Goal: Transaction & Acquisition: Purchase product/service

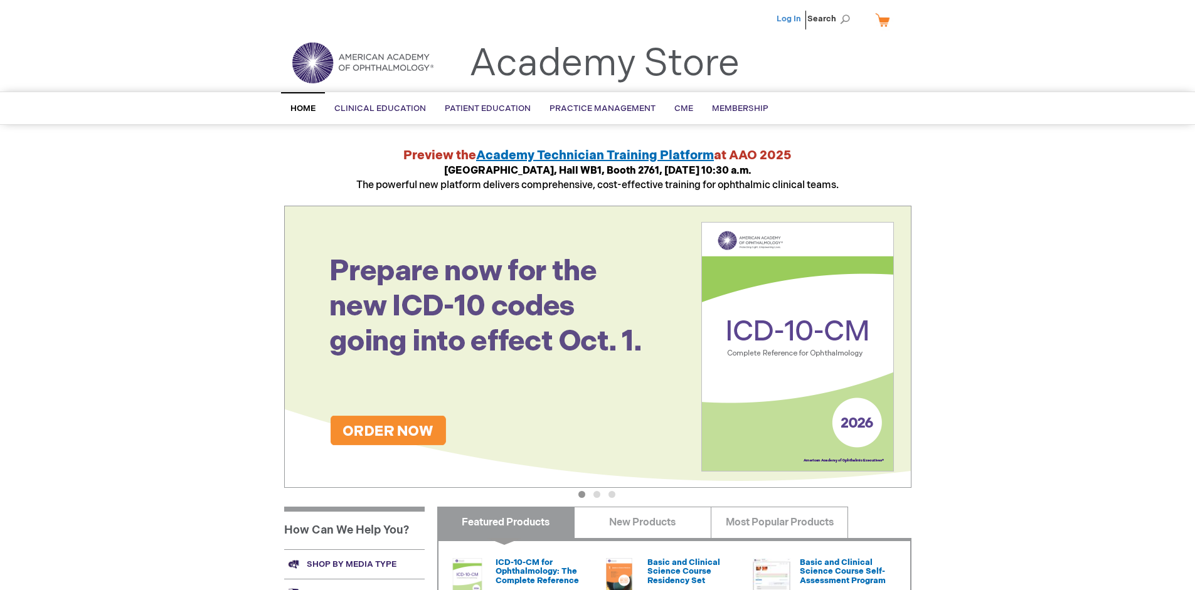
click at [789, 19] on link "Log In" at bounding box center [788, 19] width 24 height 10
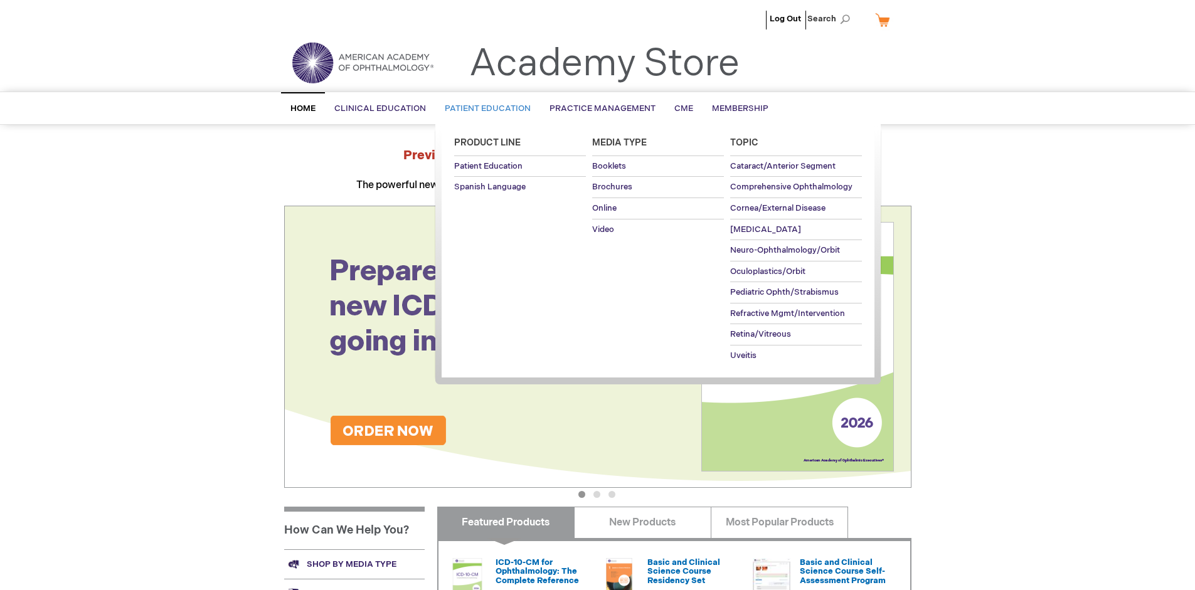
click at [484, 108] on span "Patient Education" at bounding box center [488, 108] width 86 height 10
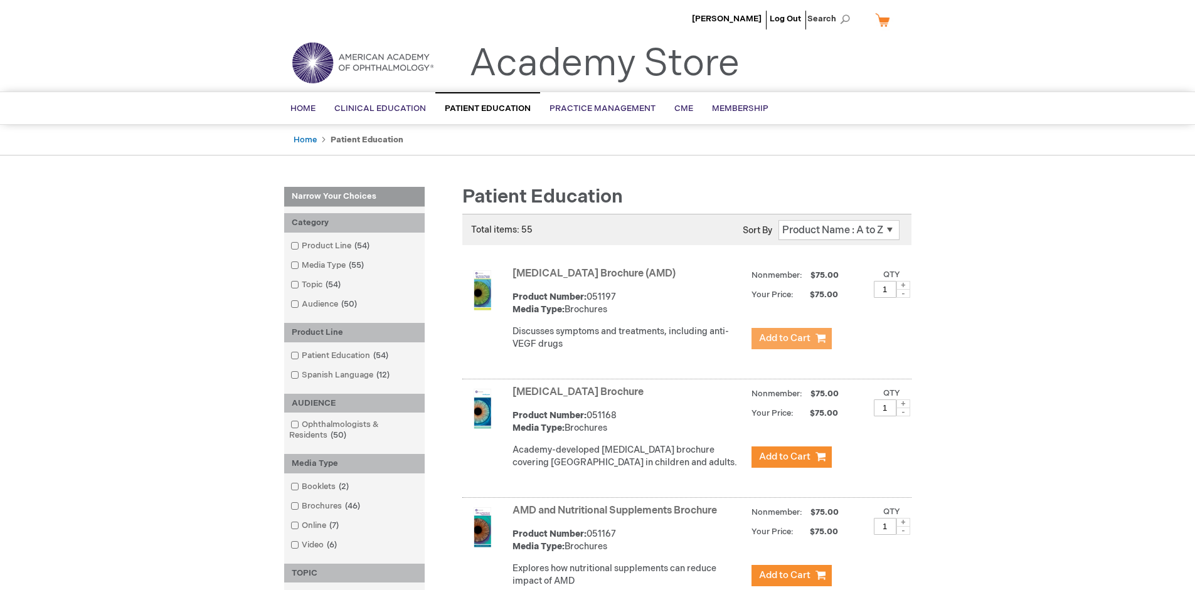
click at [791, 339] on span "Add to Cart" at bounding box center [784, 338] width 51 height 12
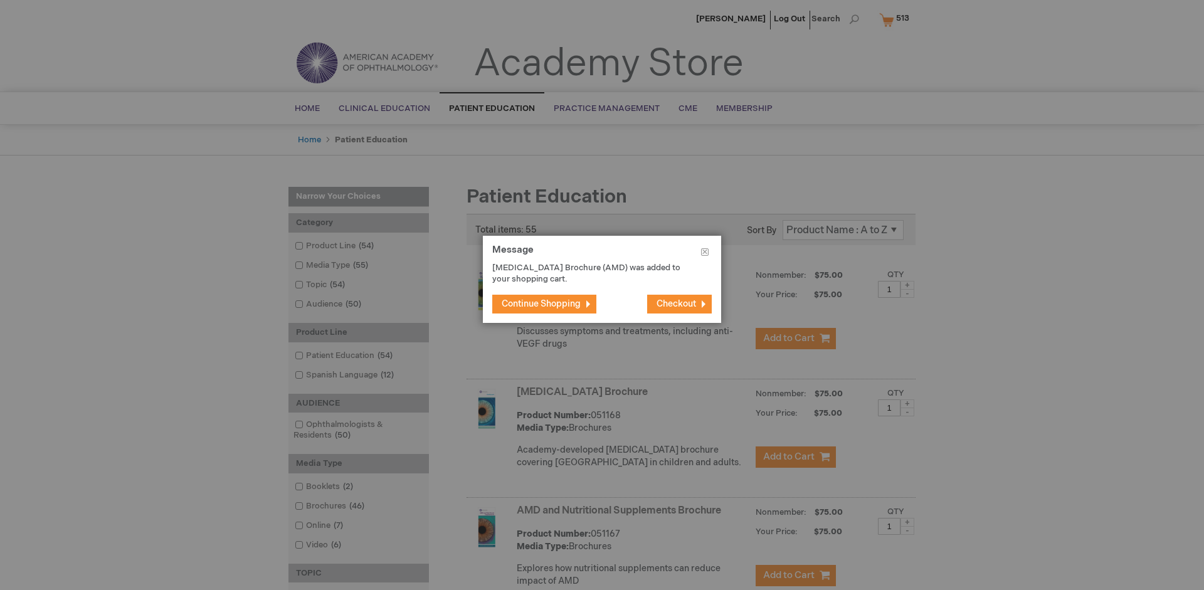
click at [541, 304] on span "Continue Shopping" at bounding box center [541, 303] width 79 height 11
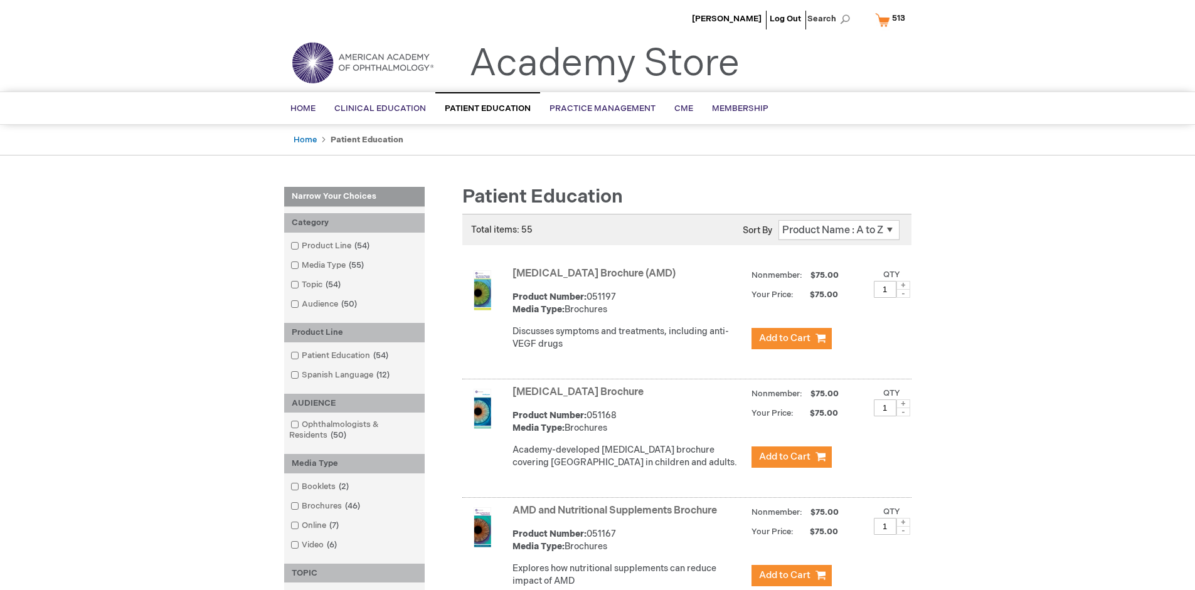
click at [617, 517] on link "AMD and Nutritional Supplements Brochure" at bounding box center [614, 511] width 204 height 12
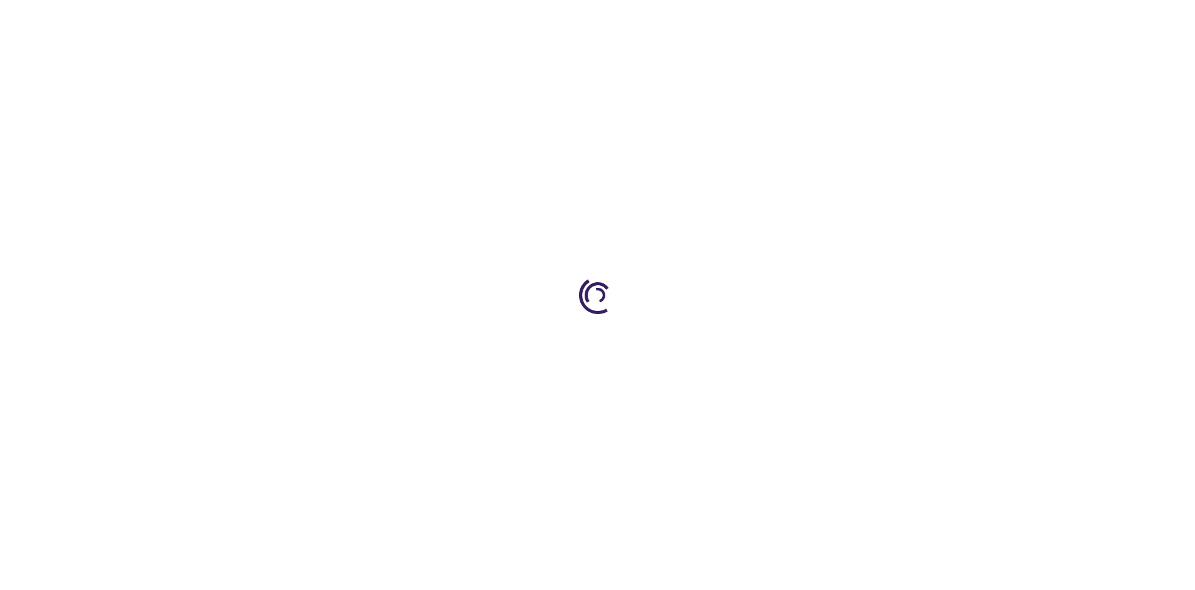
type input "1"
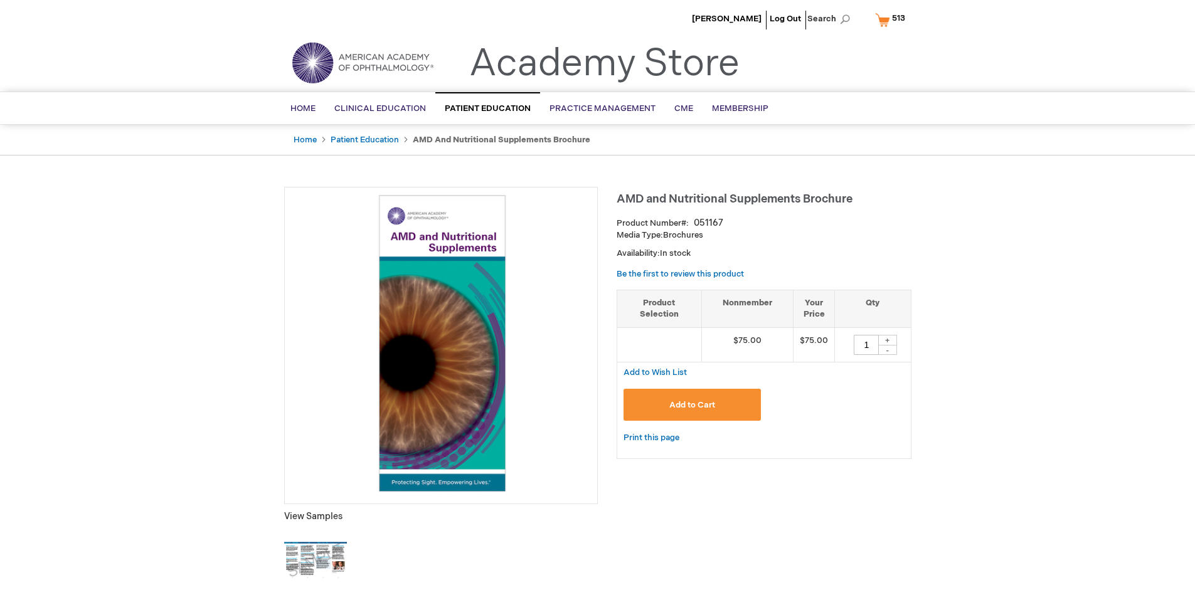
click at [692, 404] on span "Add to Cart" at bounding box center [692, 405] width 46 height 10
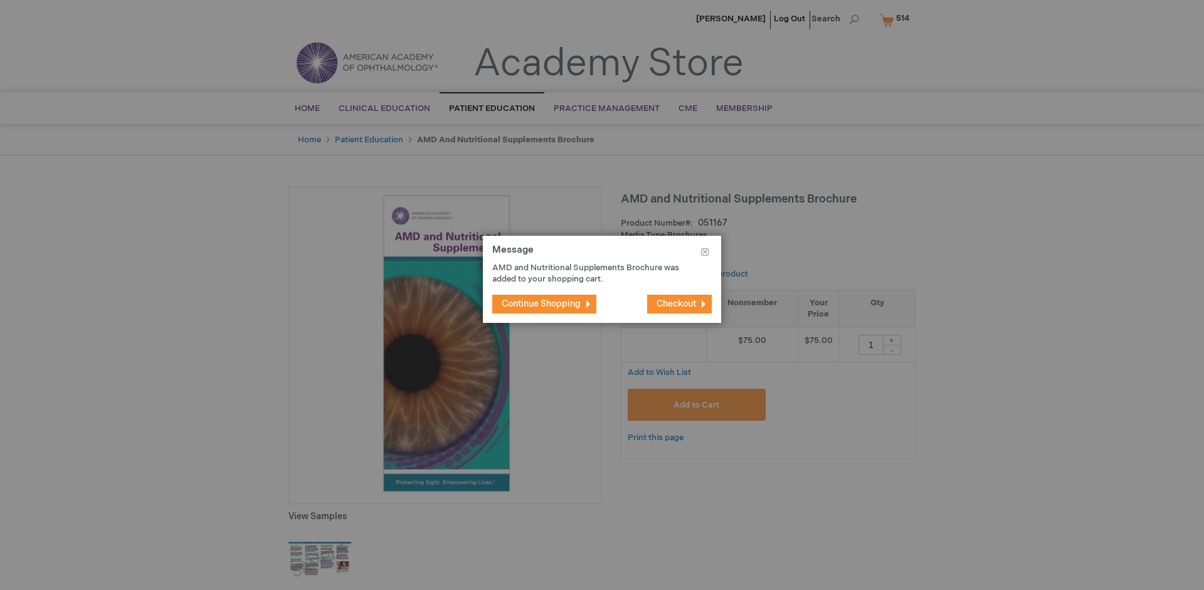
click at [541, 304] on span "Continue Shopping" at bounding box center [541, 303] width 79 height 11
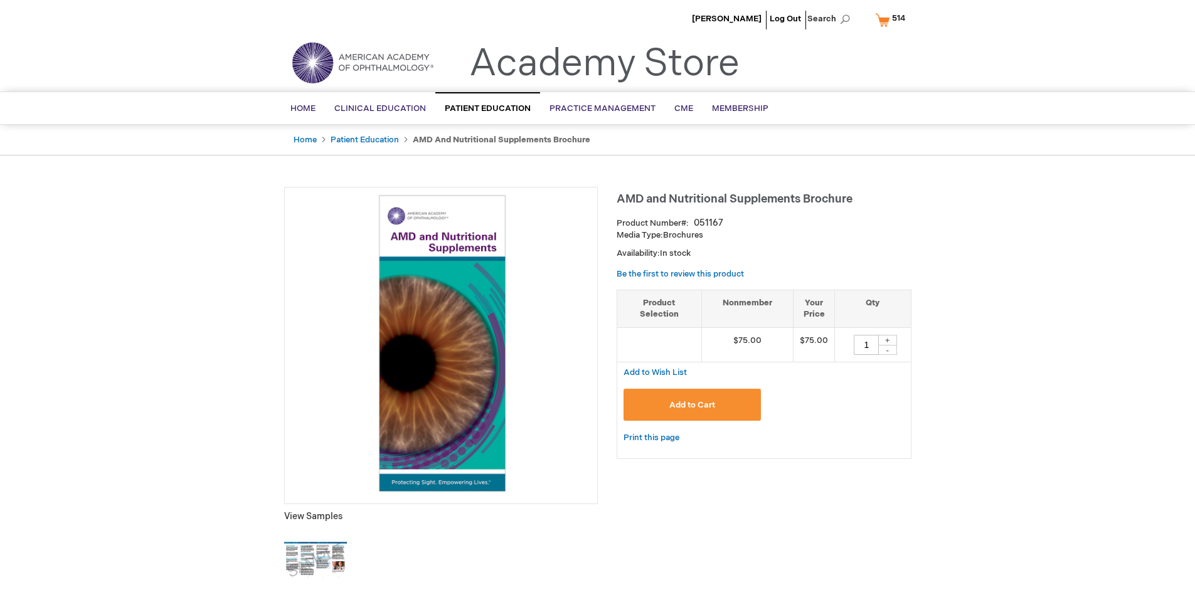
click at [892, 19] on span "514" at bounding box center [898, 18] width 13 height 10
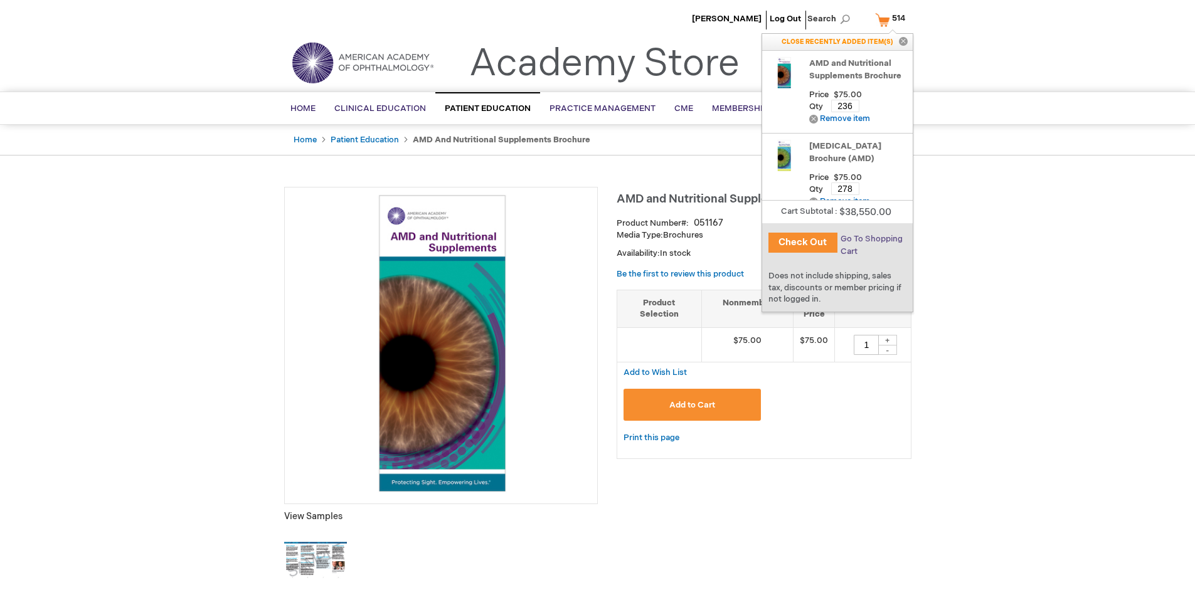
click at [870, 239] on span "Go To Shopping Cart" at bounding box center [871, 245] width 62 height 23
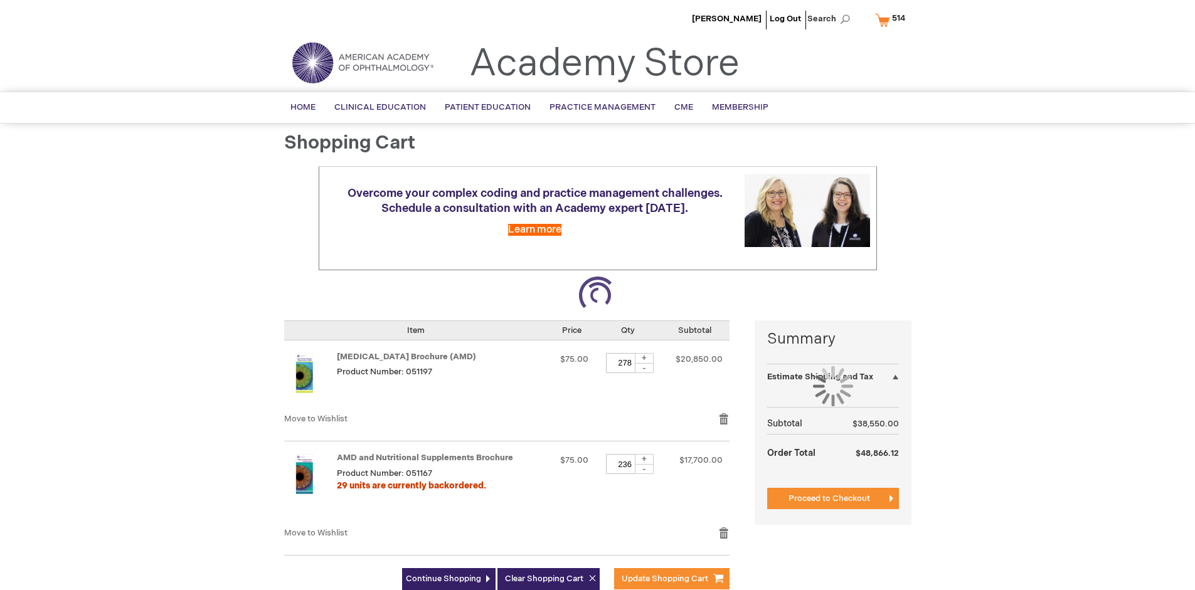
select select "US"
select select "41"
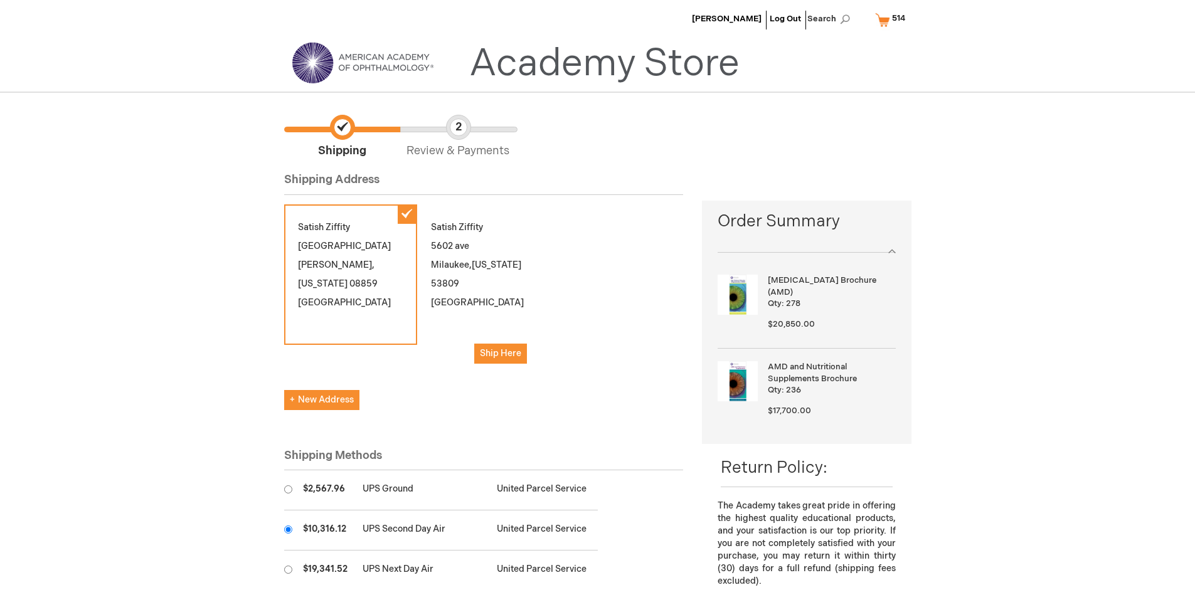
click at [288, 529] on input "radio" at bounding box center [288, 529] width 8 height 8
